Goal: Complete application form: Complete application form

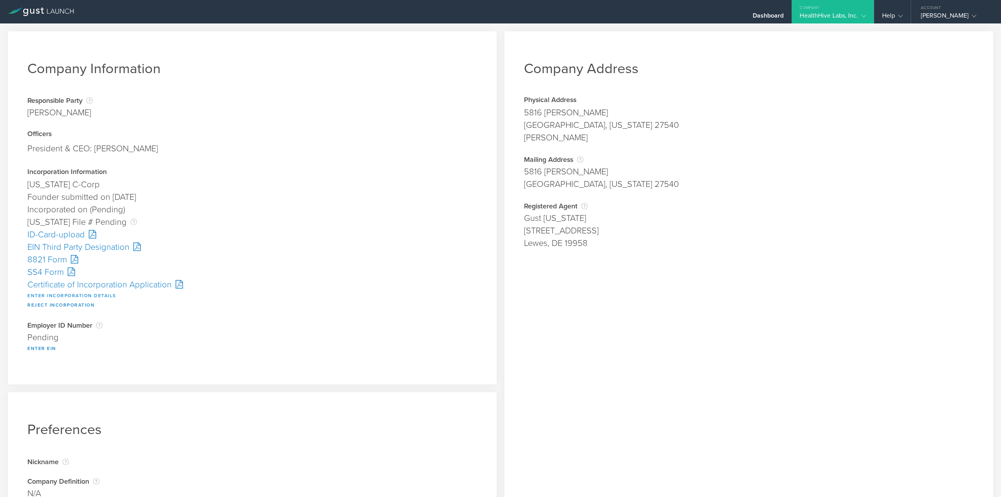
click at [62, 297] on button "Enter Incorporation Details" at bounding box center [71, 295] width 89 height 9
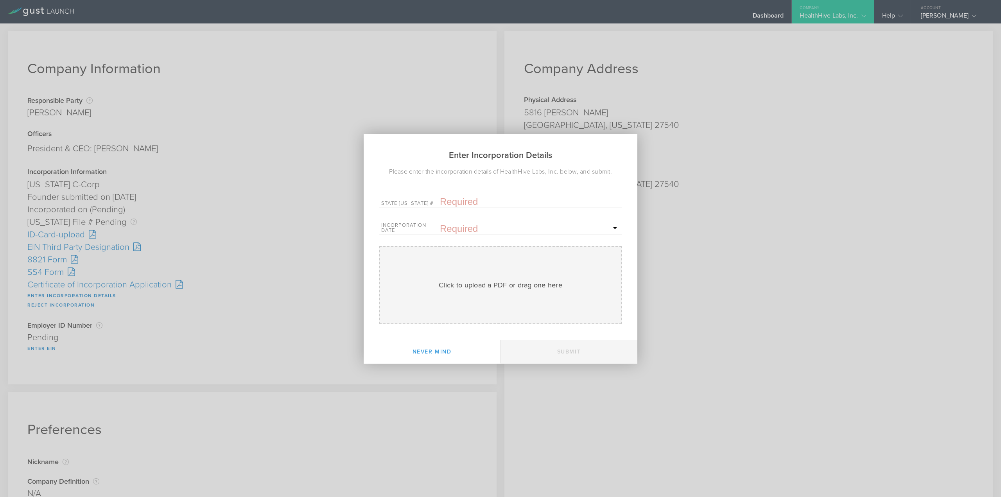
click at [473, 198] on input "text" at bounding box center [530, 202] width 180 height 12
paste input "10354494"
type input "10354494"
click at [595, 269] on span "3" at bounding box center [592, 269] width 14 height 14
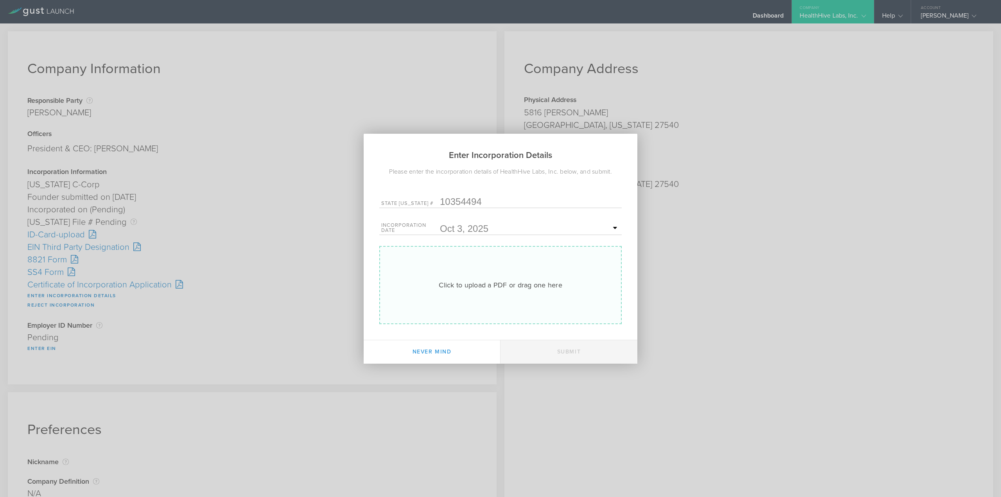
click at [502, 271] on div "Click to upload a PDF or drag one here Uploading" at bounding box center [500, 285] width 242 height 78
type input "C:\fakepath\20254165755.pdf"
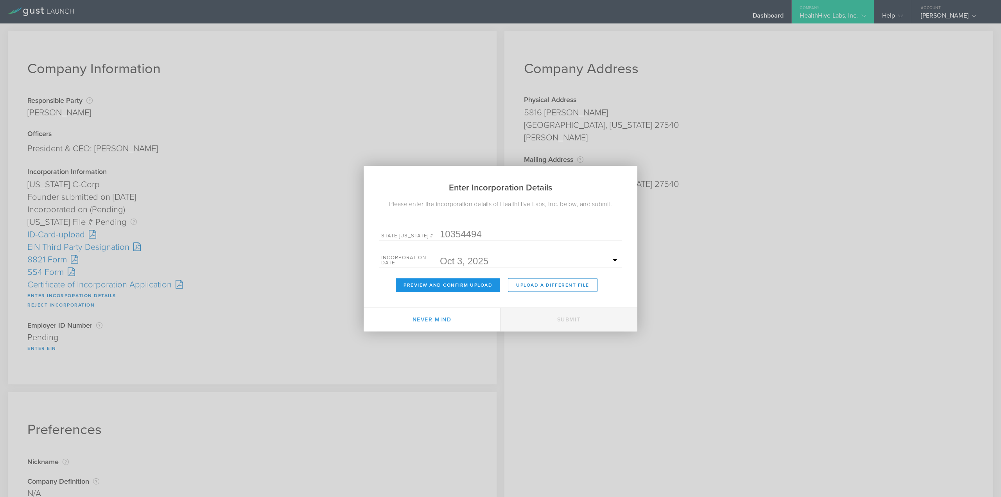
click at [466, 283] on button "Preview and Confirm Upload" at bounding box center [448, 285] width 104 height 14
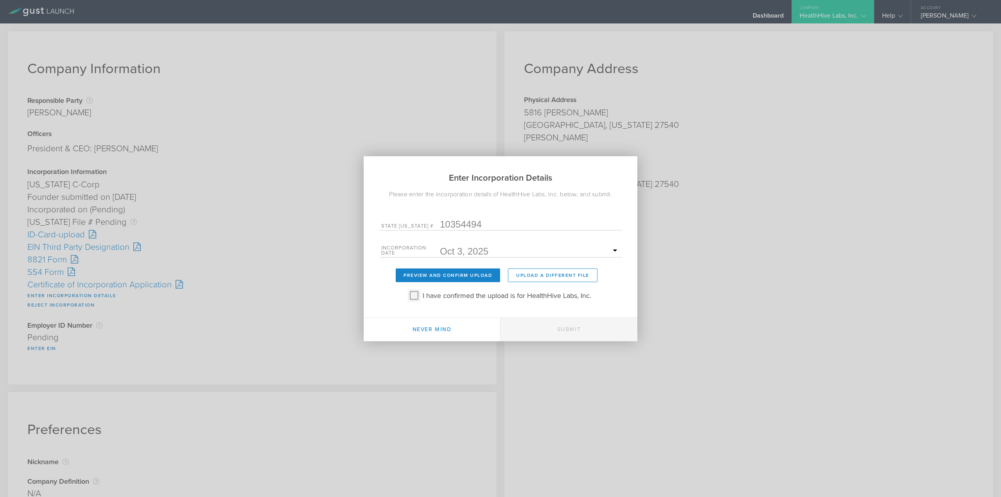
click at [411, 296] on input "I have confirmed the upload is for HealthHive Labs, Inc." at bounding box center [414, 295] width 13 height 13
checkbox input "true"
click at [550, 326] on button "Submit" at bounding box center [568, 328] width 137 height 23
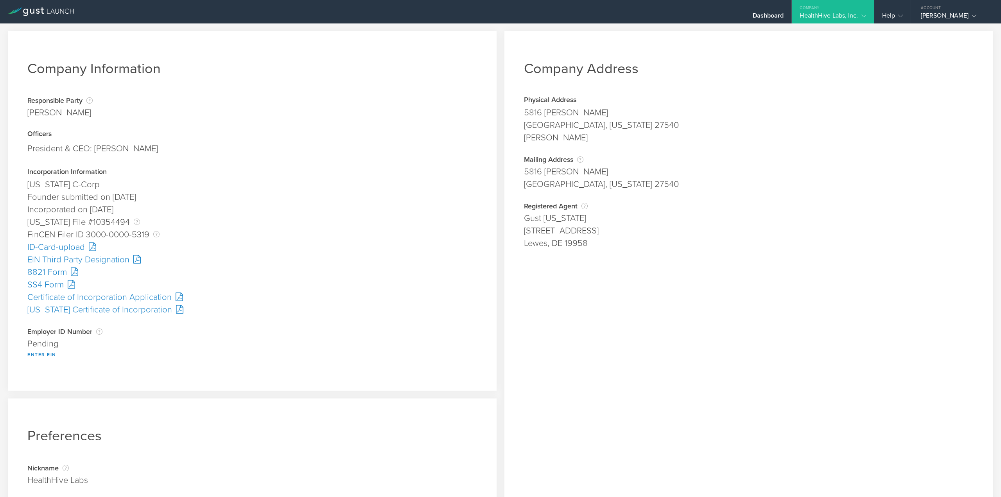
click at [40, 284] on div "SS4 Form" at bounding box center [252, 284] width 450 height 13
click at [50, 354] on button "Enter EIN" at bounding box center [41, 354] width 29 height 9
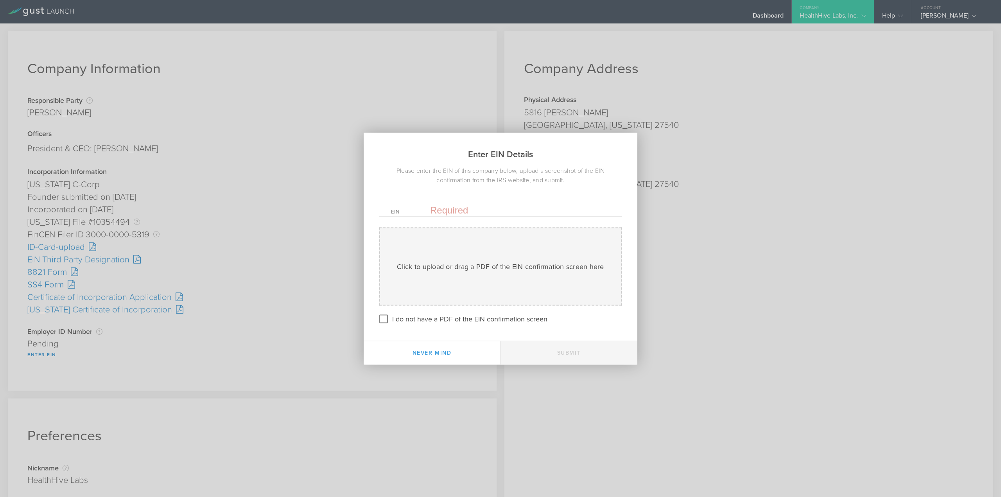
click at [455, 212] on input "text" at bounding box center [520, 210] width 180 height 12
paste input "[US_EMPLOYER_IDENTIFICATION_NUMBER]"
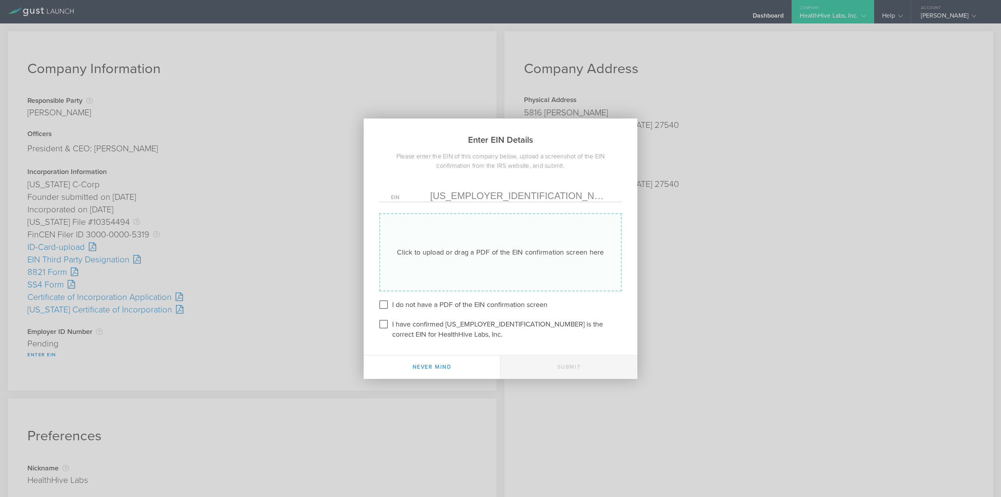
type input "[US_EMPLOYER_IDENTIFICATION_NUMBER]"
click at [449, 257] on div "Click to upload or drag a PDF of the EIN confirmation screen here" at bounding box center [500, 252] width 207 height 10
type input "C:\fakepath\EIN.pdf"
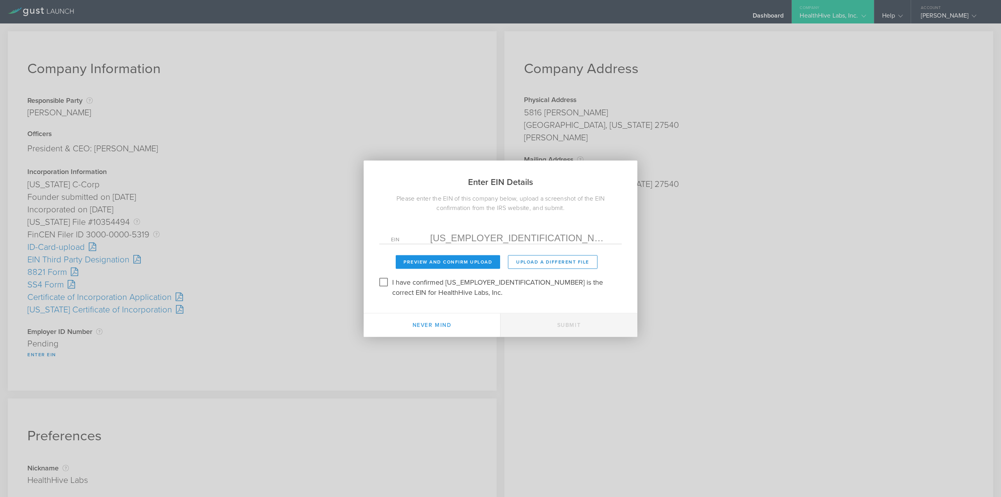
click at [436, 268] on button "Preview and Confirm Upload" at bounding box center [448, 262] width 104 height 14
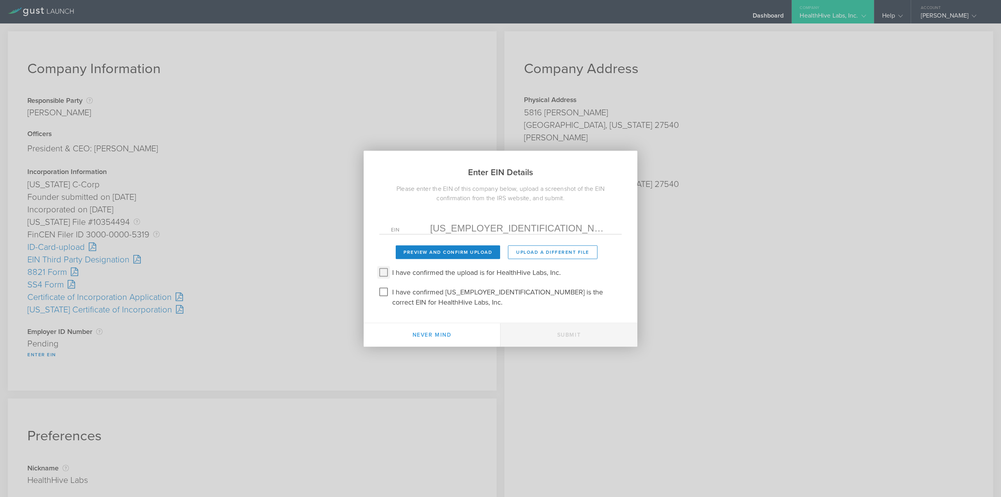
click at [384, 275] on input "I have confirmed the upload is for HealthHive Labs, Inc." at bounding box center [383, 272] width 13 height 13
checkbox input "true"
click at [386, 293] on input "I have confirmed 39-4710350 is the correct EIN for HealthHive Labs, Inc." at bounding box center [383, 291] width 13 height 13
checkbox input "true"
click at [551, 327] on button "Submit" at bounding box center [568, 334] width 137 height 23
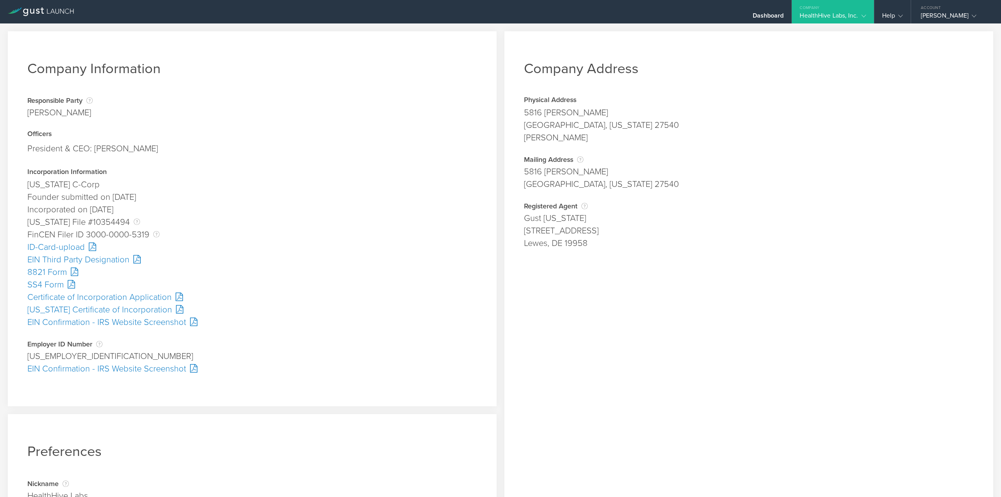
click at [54, 355] on div "[US_EMPLOYER_IDENTIFICATION_NUMBER]" at bounding box center [252, 356] width 450 height 13
copy div "4710350"
